Goal: Task Accomplishment & Management: Manage account settings

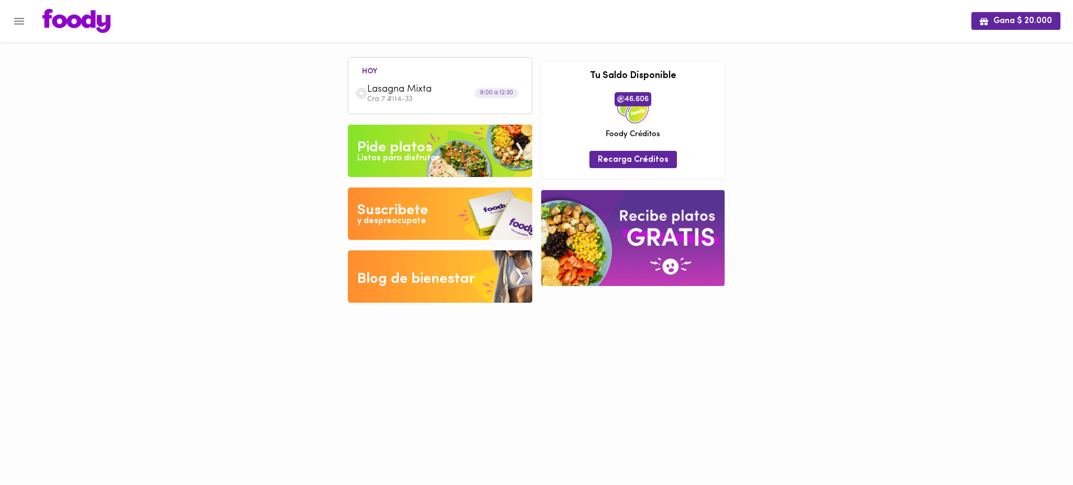
click at [9, 17] on div at bounding box center [5, 242] width 10 height 485
click at [20, 20] on icon "Menu" at bounding box center [19, 21] width 10 height 7
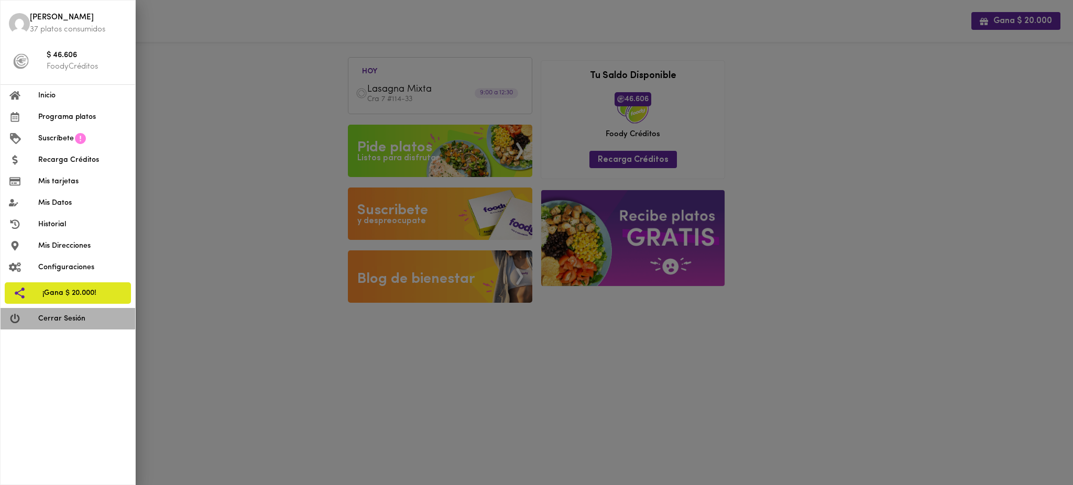
click at [57, 316] on span "Cerrar Sesión" at bounding box center [82, 318] width 89 height 11
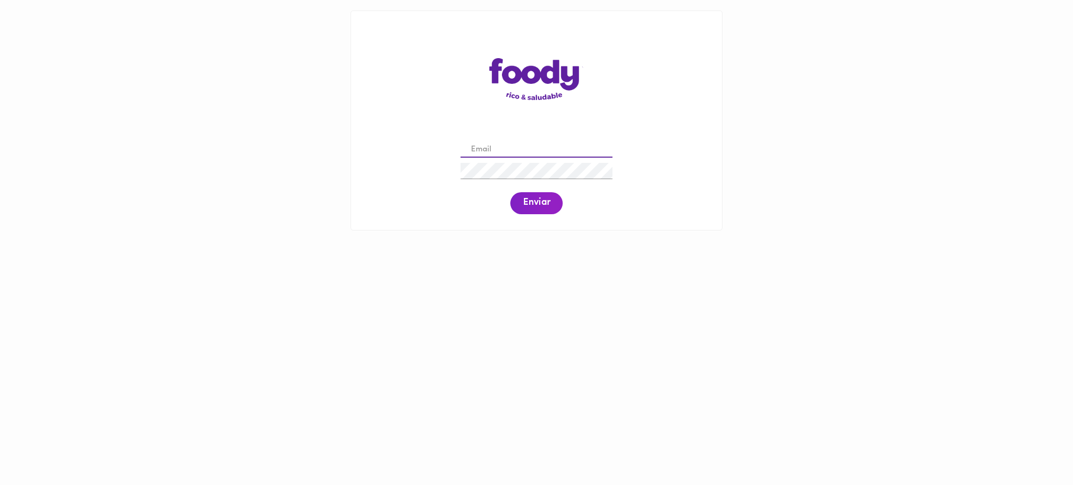
click at [505, 147] on input "email" at bounding box center [536, 150] width 152 height 16
paste input "[PERSON_NAME][EMAIL_ADDRESS][DOMAIN_NAME]"
type input "[PERSON_NAME][EMAIL_ADDRESS][DOMAIN_NAME]"
click at [541, 200] on span "Enviar" at bounding box center [536, 204] width 27 height 12
